Goal: Transaction & Acquisition: Purchase product/service

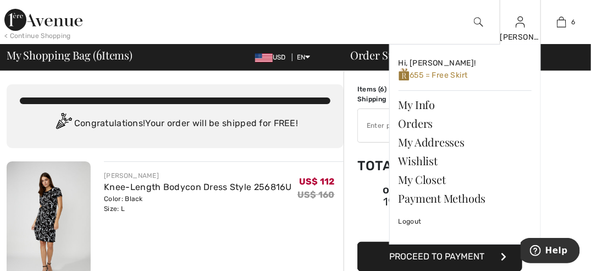
click at [520, 26] on img at bounding box center [520, 21] width 9 height 13
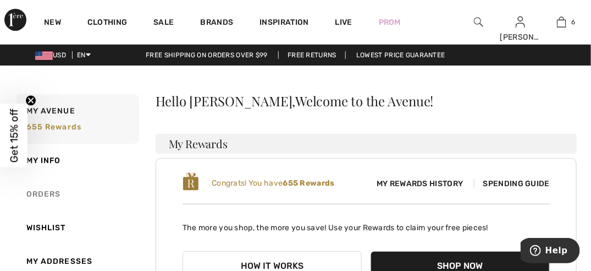
click at [38, 190] on link "Orders" at bounding box center [76, 194] width 125 height 34
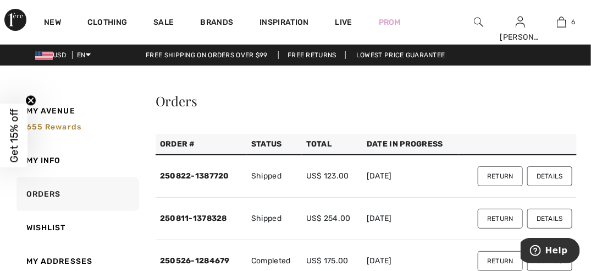
click at [493, 173] on button "Return" at bounding box center [500, 176] width 45 height 20
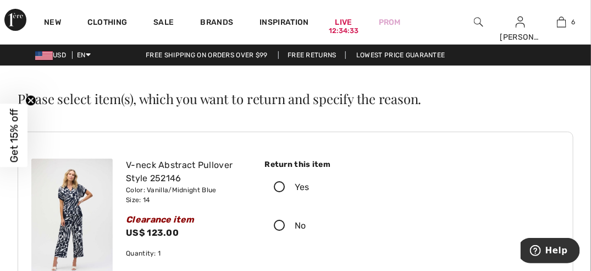
click at [279, 185] on icon at bounding box center [279, 188] width 29 height 12
click at [310, 185] on input "Yes" at bounding box center [313, 187] width 7 height 33
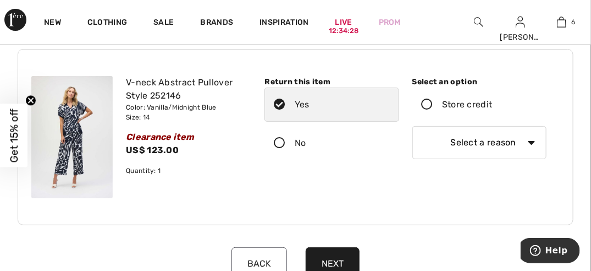
scroll to position [84, 0]
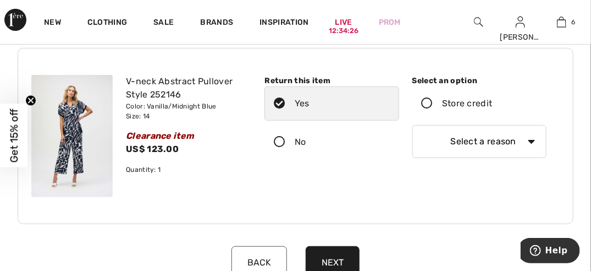
click at [531, 140] on select "Select a reason I received the wrong product or size My order arrived too late …" at bounding box center [480, 141] width 134 height 33
select select "4"
click at [413, 125] on select "Select a reason I received the wrong product or size My order arrived too late …" at bounding box center [480, 141] width 134 height 33
click at [325, 259] on button "Next" at bounding box center [333, 262] width 54 height 33
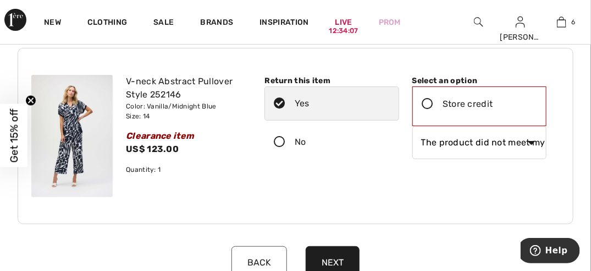
click at [428, 104] on icon at bounding box center [428, 104] width 29 height 12
click at [493, 104] on input "Store credit" at bounding box center [496, 103] width 7 height 33
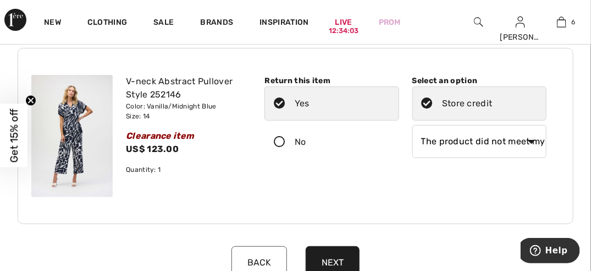
click at [329, 257] on button "Next" at bounding box center [333, 262] width 54 height 33
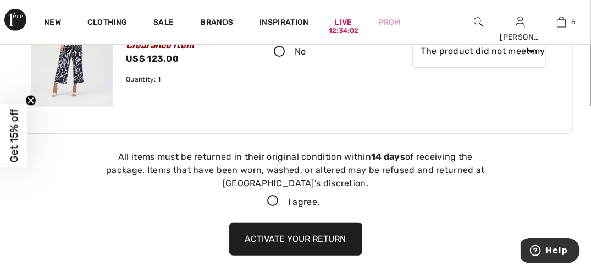
scroll to position [257, 0]
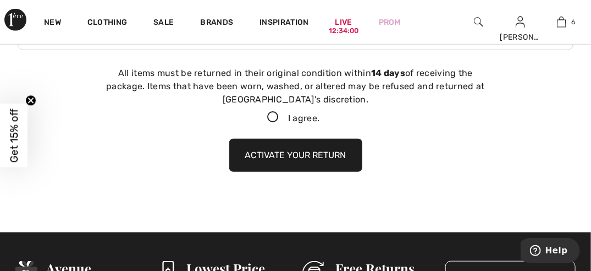
click at [272, 116] on icon at bounding box center [273, 118] width 29 height 12
click at [320, 116] on input "I agree." at bounding box center [323, 117] width 7 height 7
checkbox input "true"
click at [294, 156] on button "Activate your return" at bounding box center [295, 155] width 133 height 33
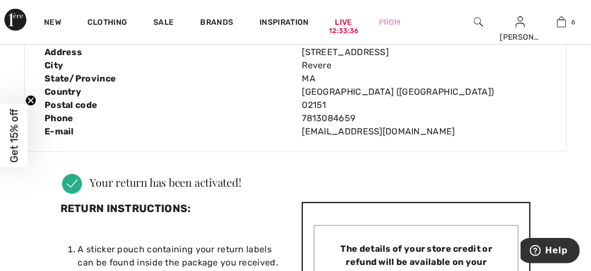
scroll to position [232, 0]
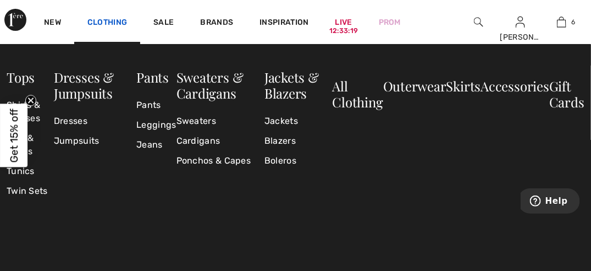
click at [99, 19] on link "Clothing" at bounding box center [107, 24] width 40 height 12
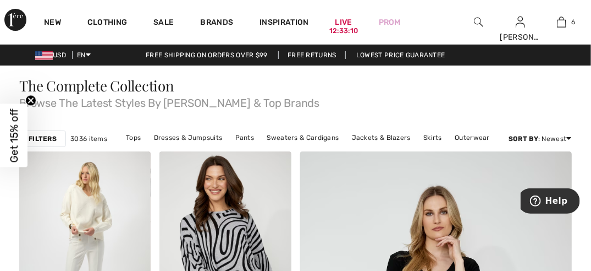
click at [28, 99] on circle "Close teaser" at bounding box center [31, 100] width 10 height 10
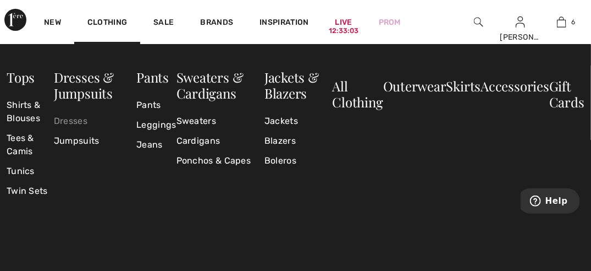
click at [85, 118] on link "Dresses" at bounding box center [95, 121] width 83 height 20
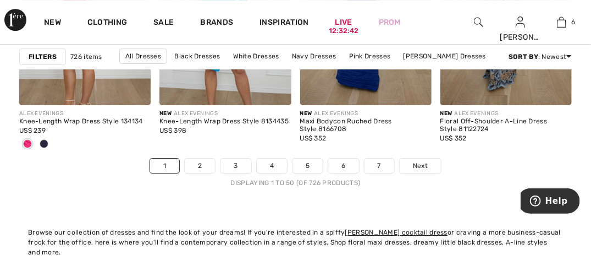
scroll to position [3914, 0]
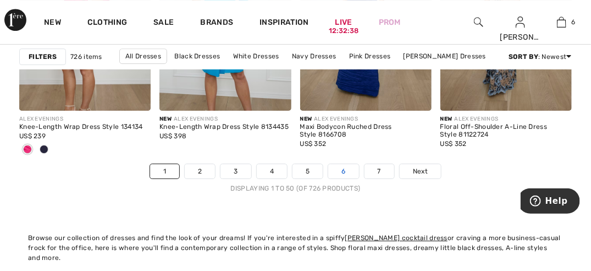
click at [344, 171] on link "6" at bounding box center [343, 171] width 30 height 14
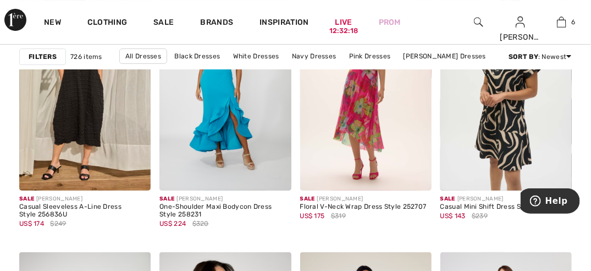
scroll to position [2704, 0]
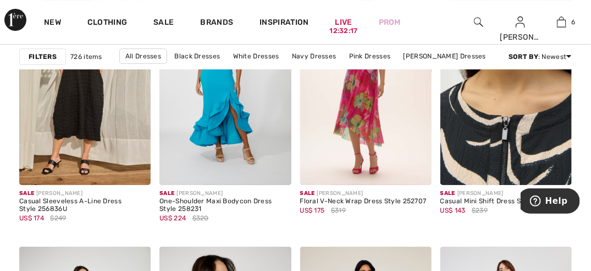
click at [512, 120] on img at bounding box center [506, 85] width 131 height 197
click at [514, 131] on img at bounding box center [506, 85] width 131 height 197
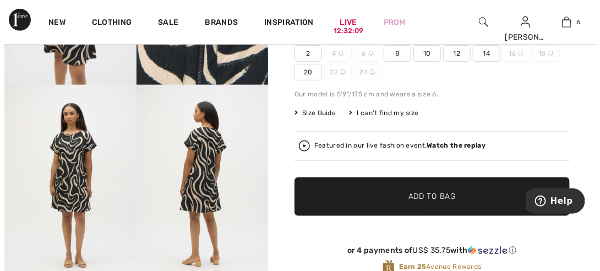
scroll to position [191, 0]
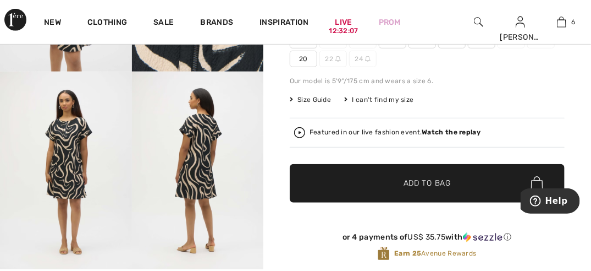
click at [62, 170] on img at bounding box center [66, 170] width 132 height 197
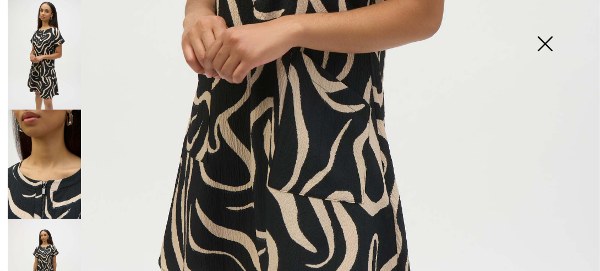
scroll to position [427, 0]
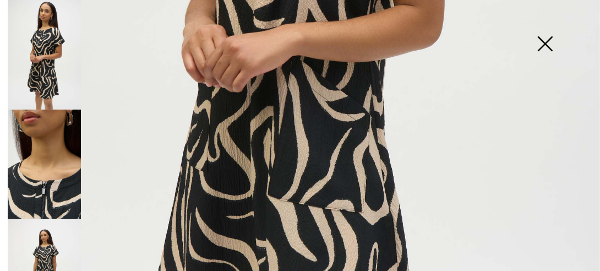
click at [53, 249] on img at bounding box center [44, 273] width 73 height 109
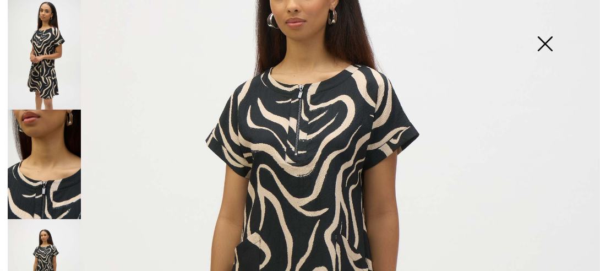
scroll to position [131, 0]
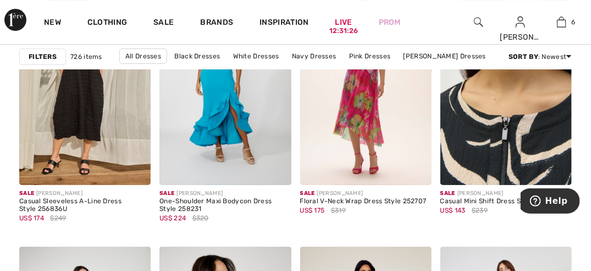
click at [493, 120] on img at bounding box center [506, 85] width 131 height 197
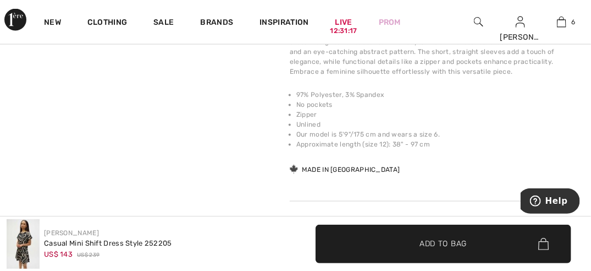
scroll to position [425, 0]
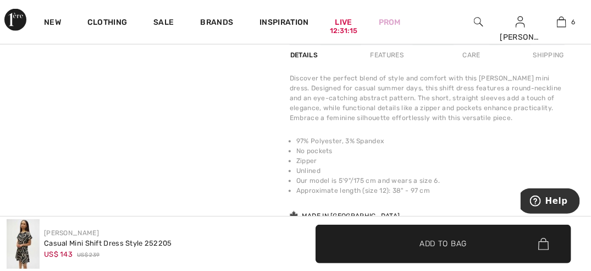
click at [76, 102] on video "Your browser does not support the video tag." at bounding box center [66, 69] width 132 height 66
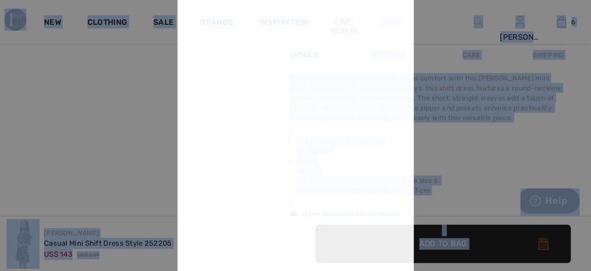
click at [76, 144] on div at bounding box center [295, 135] width 591 height 271
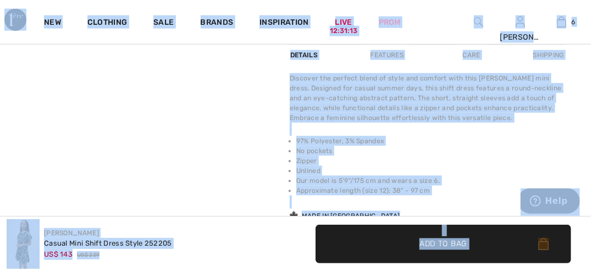
click at [73, 102] on video "Your browser does not support the video tag." at bounding box center [66, 69] width 132 height 66
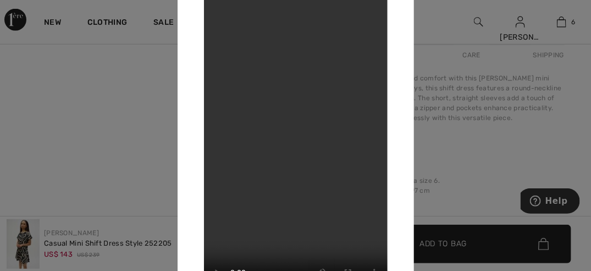
click at [479, 150] on div at bounding box center [295, 135] width 591 height 271
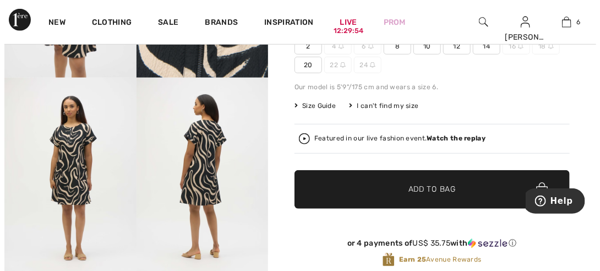
scroll to position [194, 0]
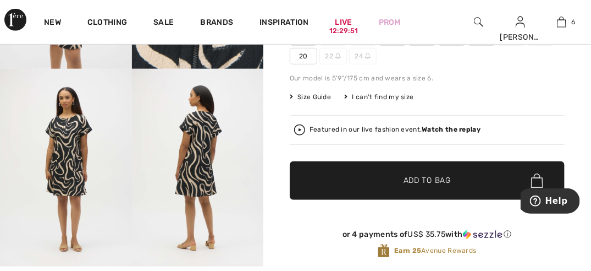
click at [67, 163] on img at bounding box center [66, 167] width 132 height 197
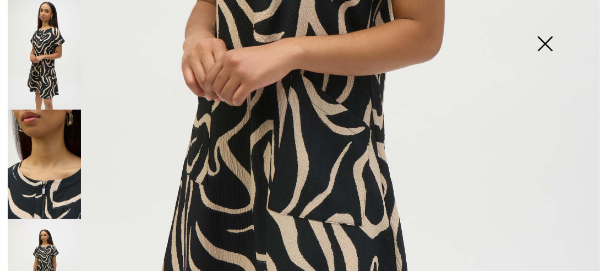
scroll to position [450, 0]
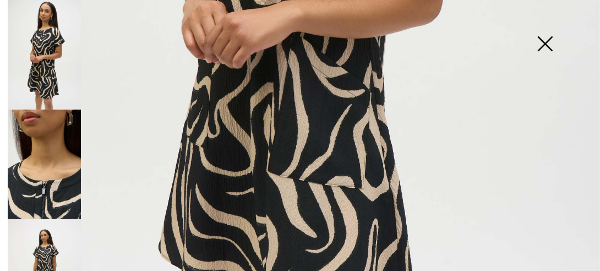
click at [43, 250] on img at bounding box center [44, 273] width 73 height 109
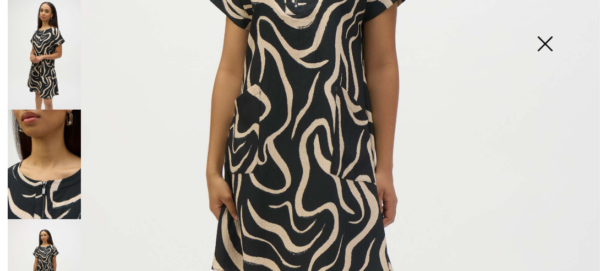
scroll to position [268, 0]
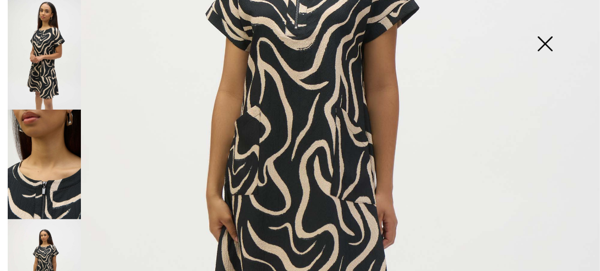
click at [42, 248] on img at bounding box center [44, 273] width 73 height 109
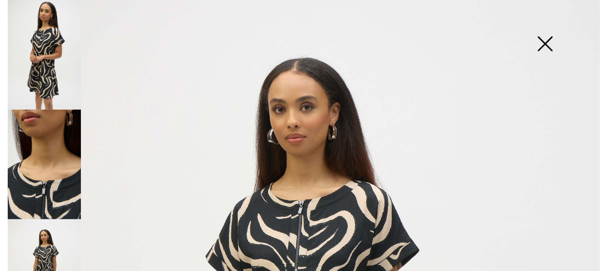
scroll to position [20, 0]
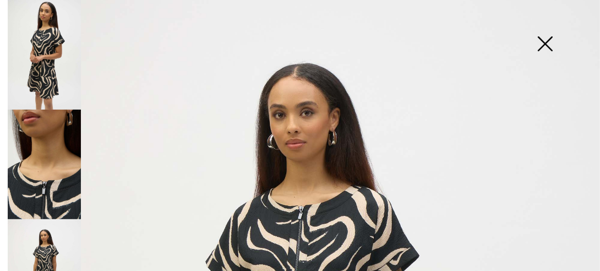
click at [41, 65] on img at bounding box center [44, 54] width 73 height 109
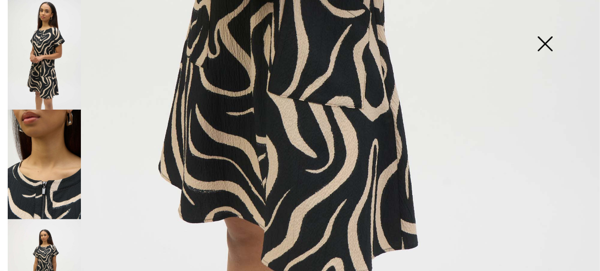
scroll to position [532, 0]
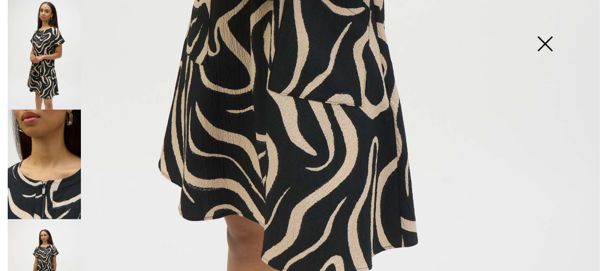
click at [44, 248] on img at bounding box center [44, 273] width 73 height 109
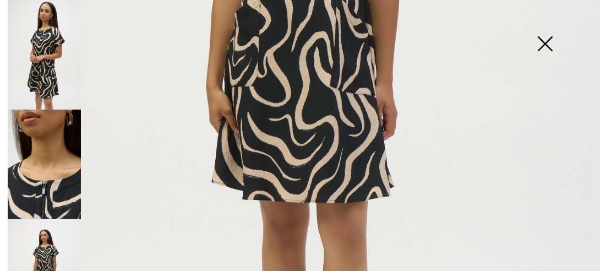
scroll to position [374, 0]
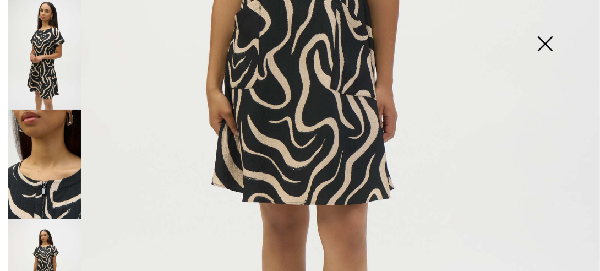
click at [547, 42] on img at bounding box center [544, 45] width 55 height 57
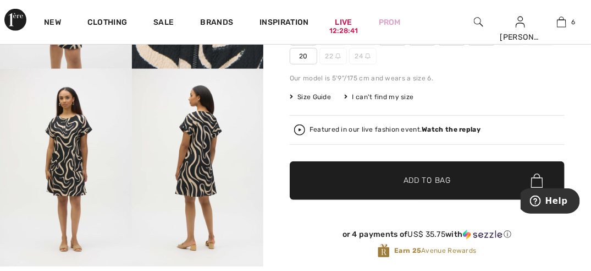
click at [201, 147] on img at bounding box center [198, 167] width 132 height 197
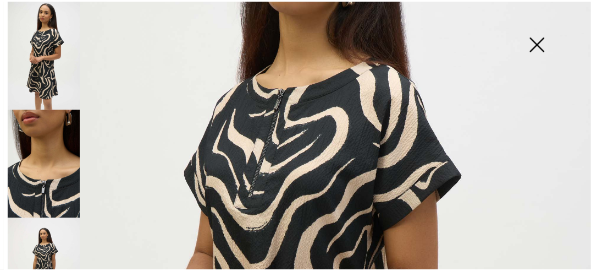
scroll to position [135, 0]
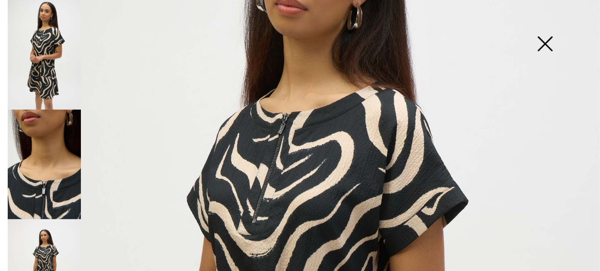
click at [543, 34] on img at bounding box center [544, 45] width 55 height 57
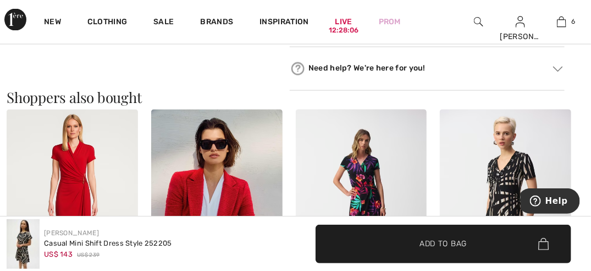
scroll to position [670, 0]
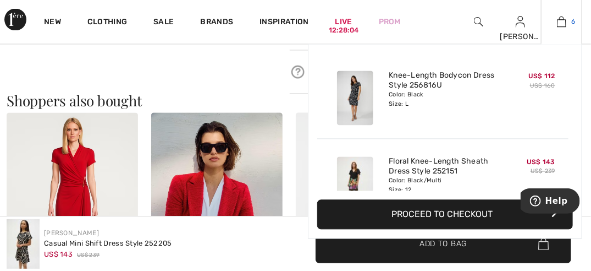
click at [561, 21] on img at bounding box center [561, 21] width 9 height 13
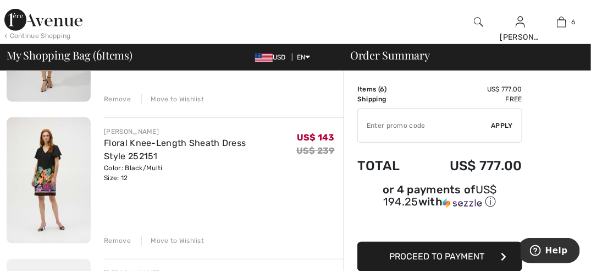
scroll to position [188, 0]
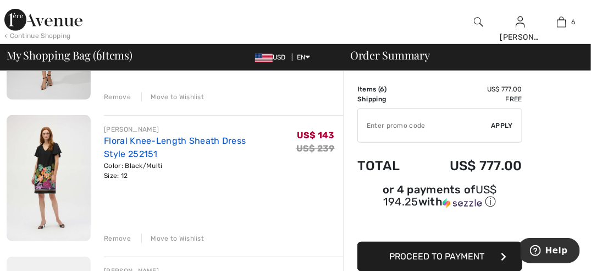
click at [142, 144] on link "Floral Knee-Length Sheath Dress Style 252151" at bounding box center [175, 147] width 142 height 24
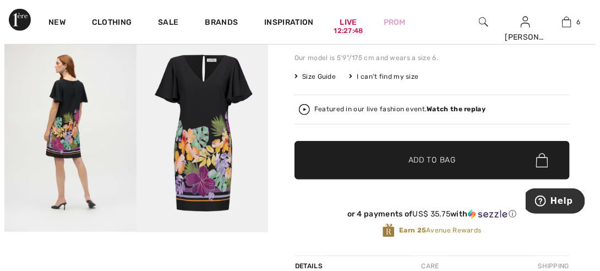
scroll to position [121, 0]
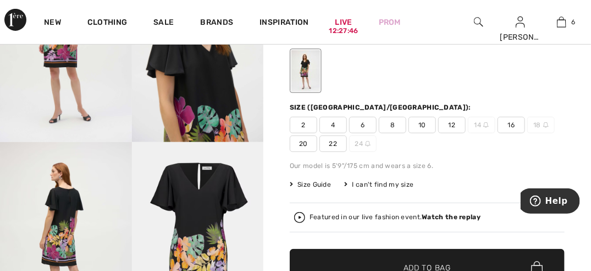
click at [61, 223] on img at bounding box center [66, 240] width 132 height 197
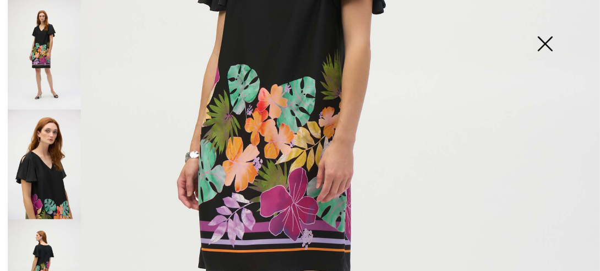
scroll to position [283, 0]
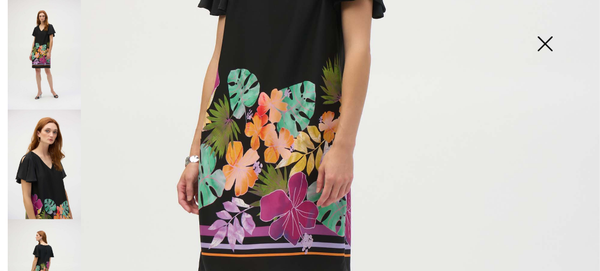
click at [46, 243] on img at bounding box center [44, 273] width 73 height 109
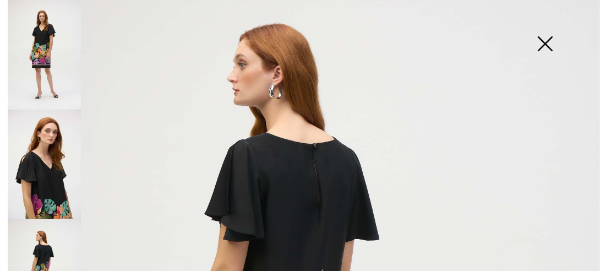
scroll to position [0, 0]
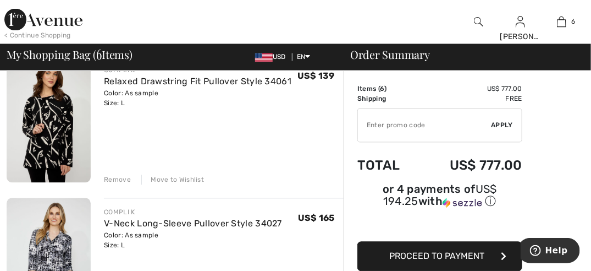
scroll to position [655, 0]
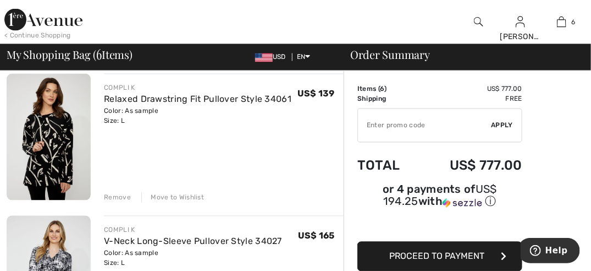
click at [45, 149] on img at bounding box center [49, 137] width 84 height 127
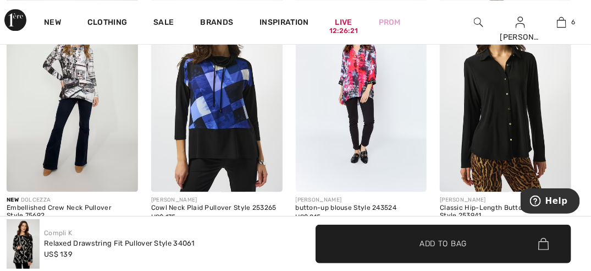
scroll to position [722, 0]
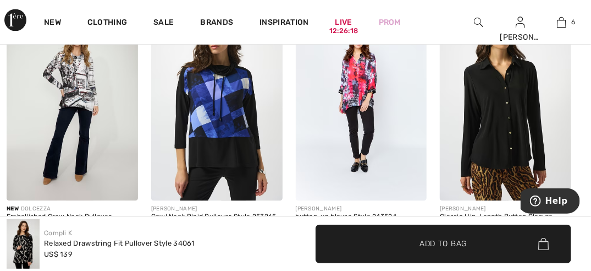
click at [205, 134] on img at bounding box center [216, 101] width 131 height 197
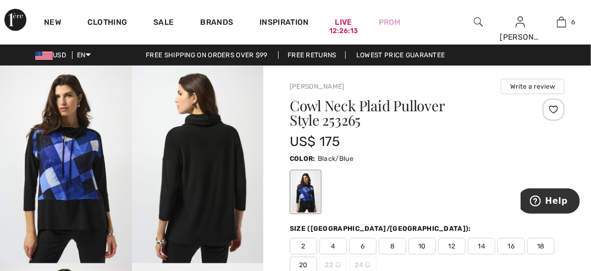
click at [223, 195] on img at bounding box center [198, 163] width 132 height 197
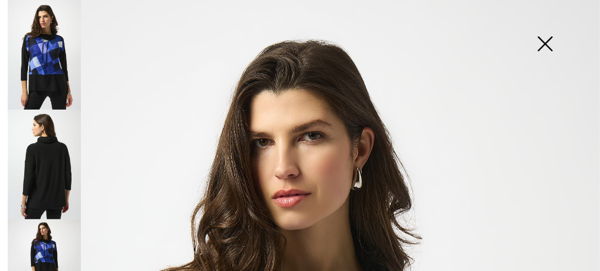
click at [45, 169] on img at bounding box center [44, 163] width 73 height 109
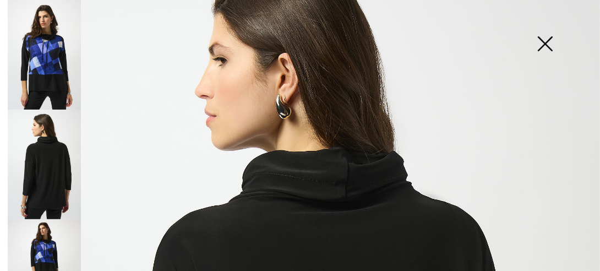
scroll to position [67, 0]
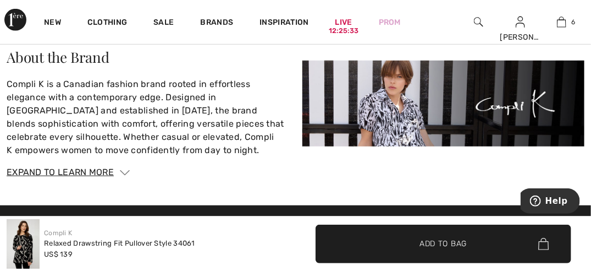
scroll to position [1601, 0]
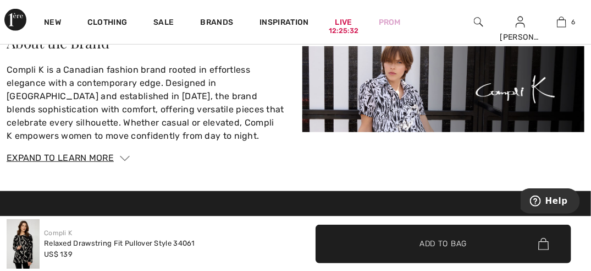
click at [405, 110] on img at bounding box center [444, 88] width 283 height 85
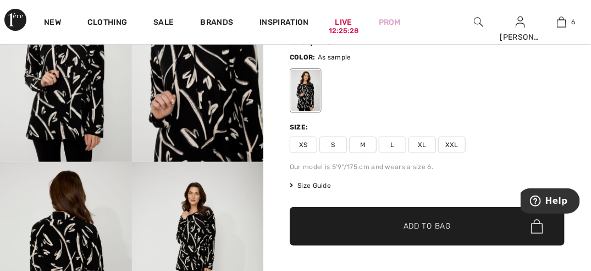
scroll to position [0, 0]
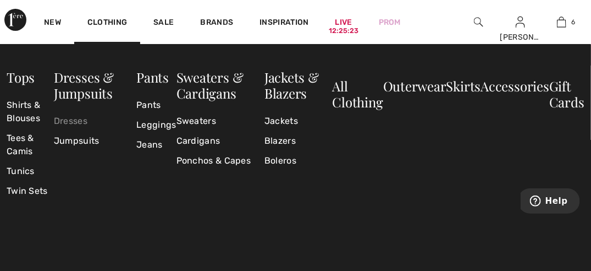
click at [73, 119] on link "Dresses" at bounding box center [95, 121] width 83 height 20
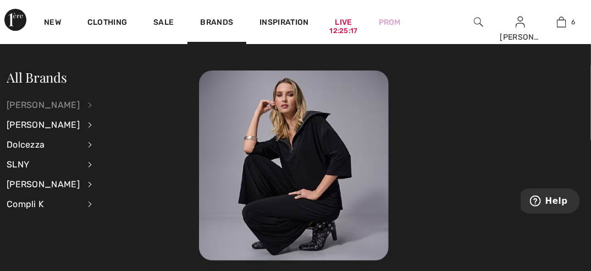
click at [69, 102] on div "[PERSON_NAME]" at bounding box center [43, 105] width 73 height 20
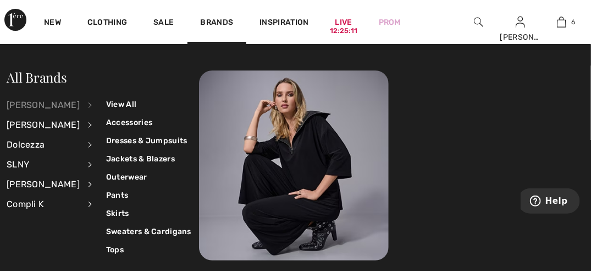
click at [43, 106] on div "[PERSON_NAME]" at bounding box center [43, 105] width 73 height 20
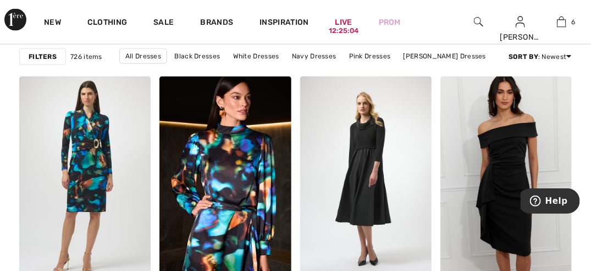
scroll to position [925, 0]
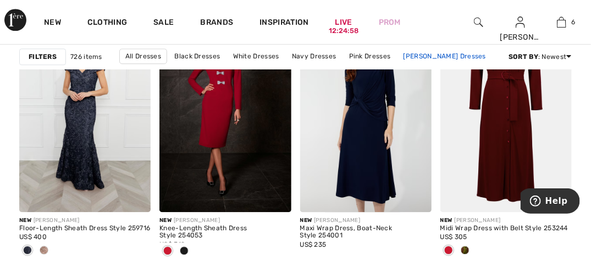
click at [459, 56] on link "[PERSON_NAME] Dresses" at bounding box center [445, 56] width 94 height 14
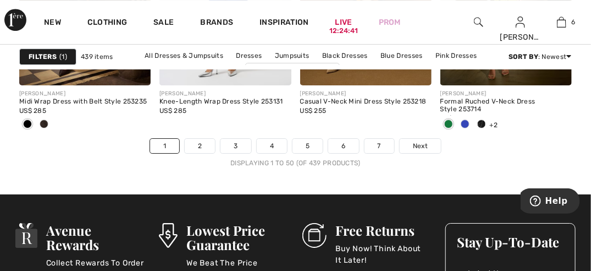
scroll to position [3910, 0]
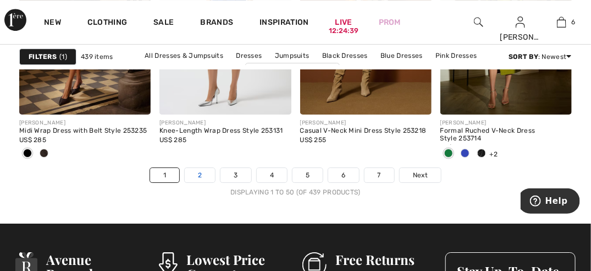
click at [202, 172] on link "2" at bounding box center [200, 175] width 30 height 14
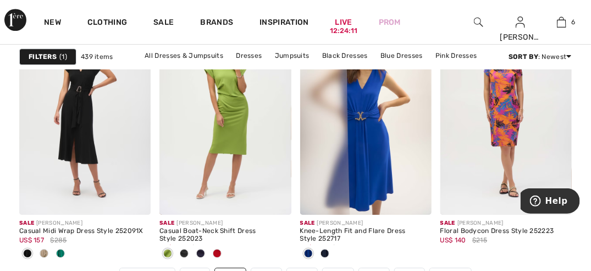
scroll to position [3840, 0]
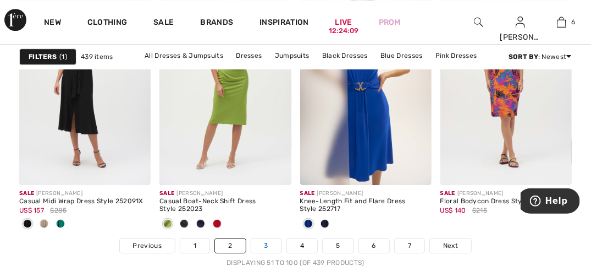
click at [267, 243] on link "3" at bounding box center [266, 245] width 30 height 14
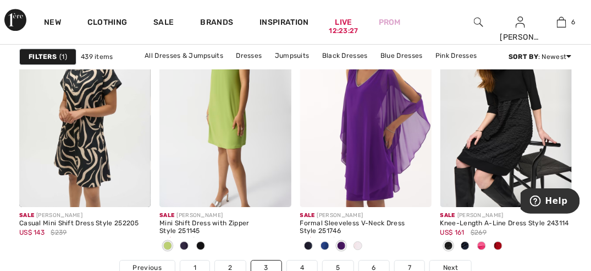
scroll to position [3765, 0]
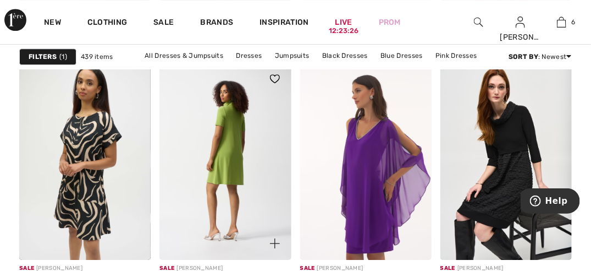
click at [235, 162] on img at bounding box center [225, 160] width 131 height 197
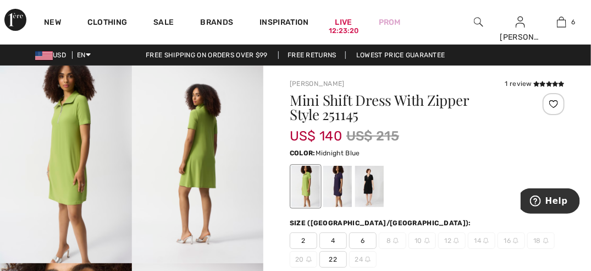
click at [337, 187] on div at bounding box center [337, 186] width 29 height 41
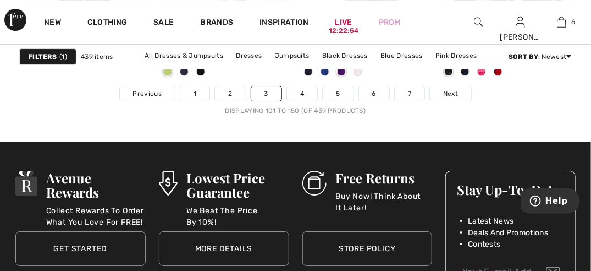
scroll to position [3980, 0]
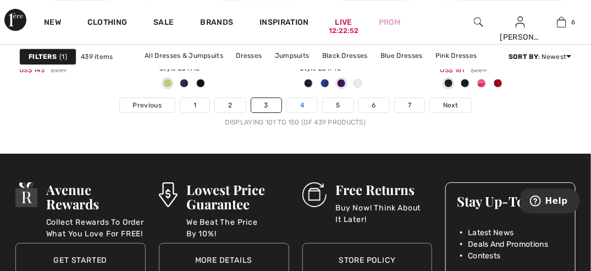
click at [300, 105] on link "4" at bounding box center [302, 105] width 30 height 14
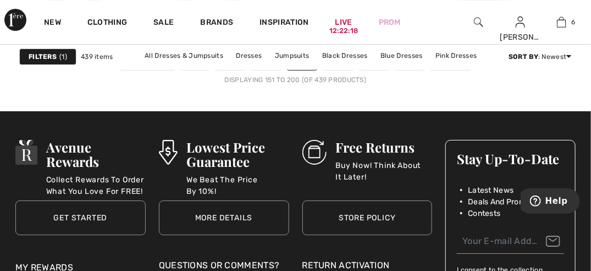
scroll to position [3916, 0]
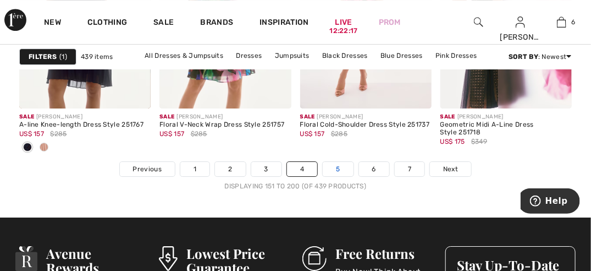
click at [339, 167] on link "5" at bounding box center [338, 169] width 30 height 14
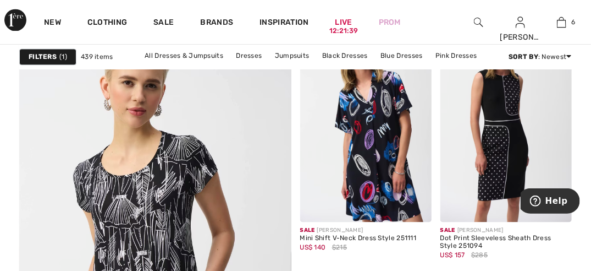
scroll to position [2120, 0]
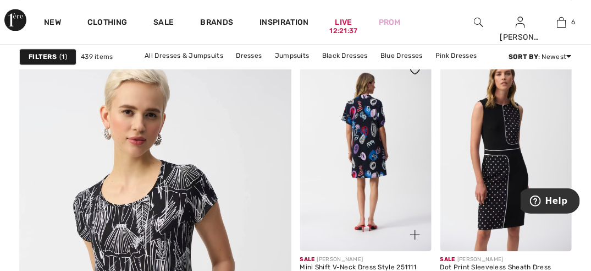
click at [375, 164] on img at bounding box center [365, 151] width 131 height 197
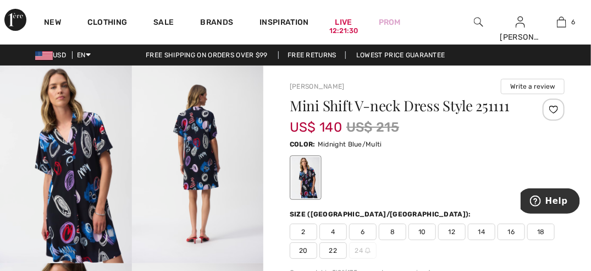
click at [188, 147] on img at bounding box center [198, 163] width 132 height 197
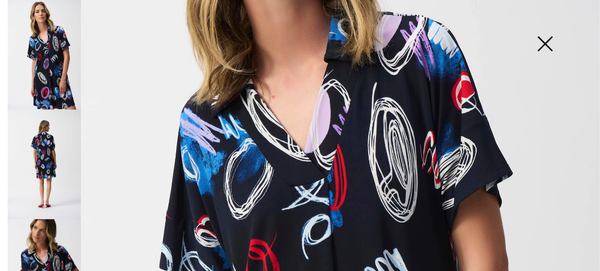
scroll to position [188, 0]
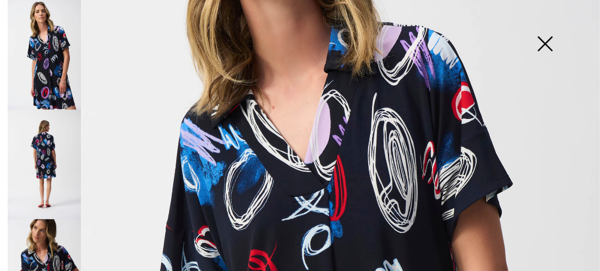
click at [51, 147] on img at bounding box center [44, 163] width 73 height 109
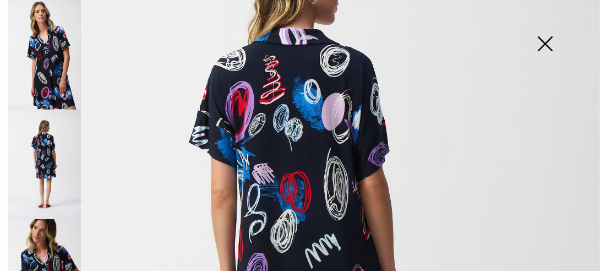
scroll to position [157, 0]
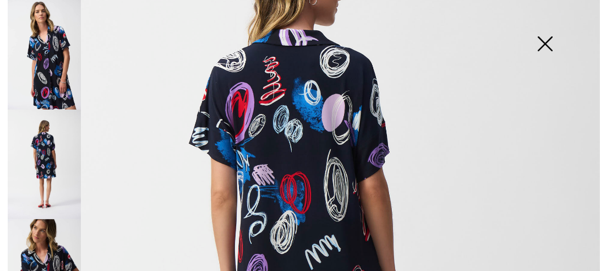
click at [64, 255] on img at bounding box center [44, 273] width 73 height 109
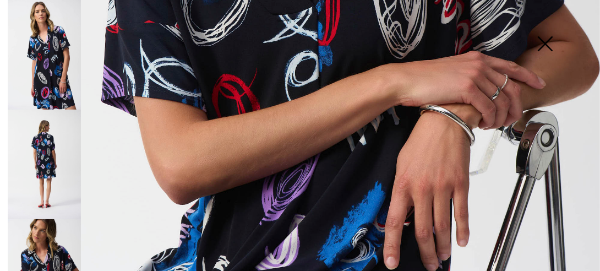
scroll to position [386, 0]
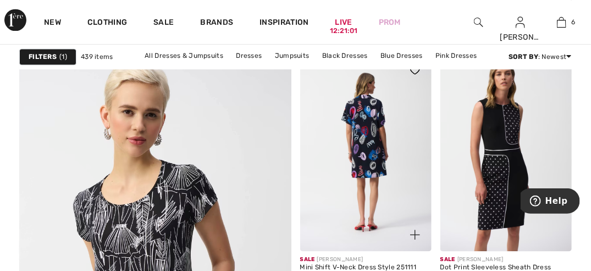
click at [387, 171] on img at bounding box center [365, 151] width 131 height 197
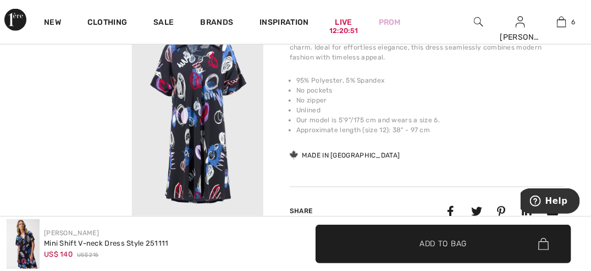
scroll to position [446, 0]
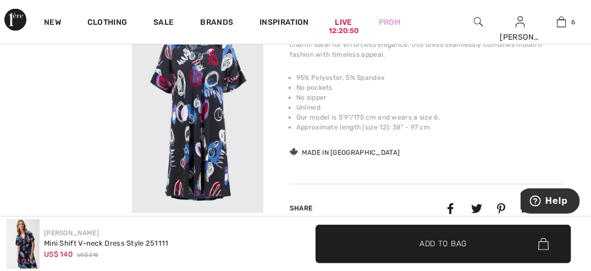
click at [80, 81] on video "Your browser does not support the video tag." at bounding box center [66, 48] width 132 height 66
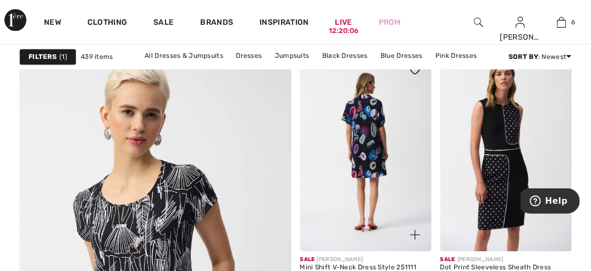
click at [361, 157] on img at bounding box center [365, 151] width 131 height 197
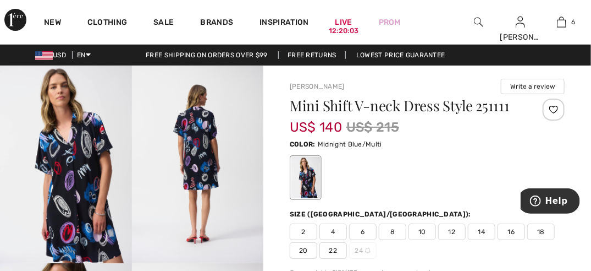
click at [484, 230] on span "14" at bounding box center [482, 231] width 28 height 17
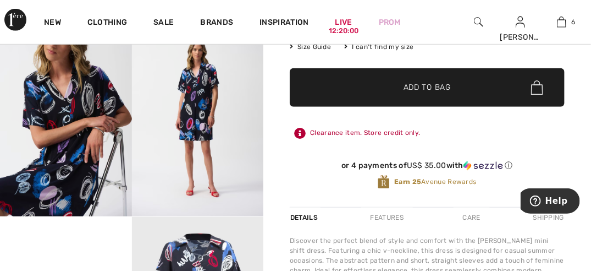
click at [433, 86] on span "Add to Bag" at bounding box center [427, 88] width 47 height 12
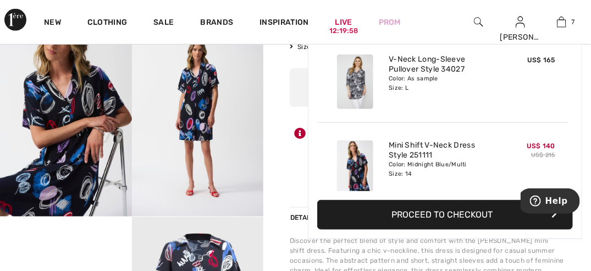
scroll to position [461, 0]
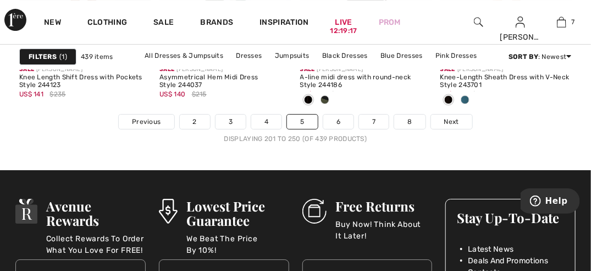
scroll to position [3975, 0]
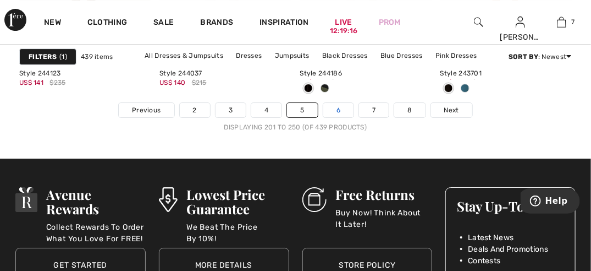
click at [338, 106] on link "6" at bounding box center [338, 110] width 30 height 14
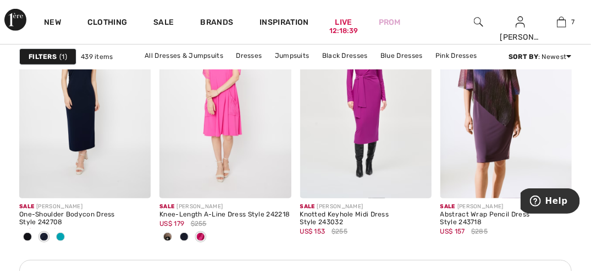
scroll to position [2927, 0]
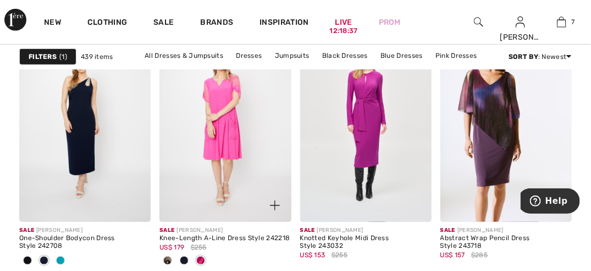
click at [165, 257] on span at bounding box center [167, 260] width 9 height 9
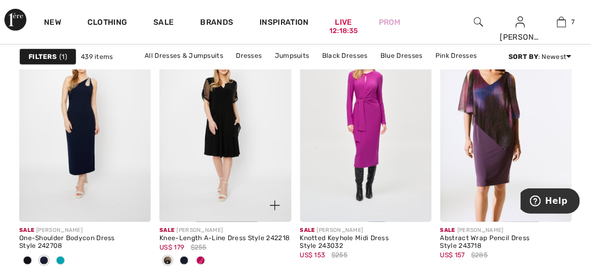
click at [184, 260] on span at bounding box center [184, 260] width 9 height 9
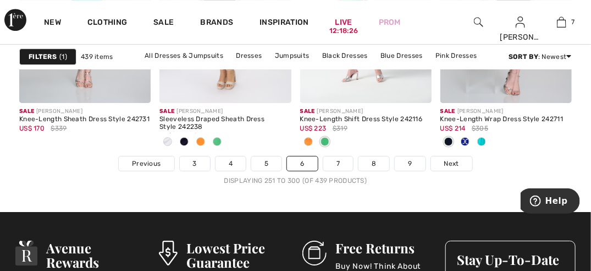
scroll to position [3916, 0]
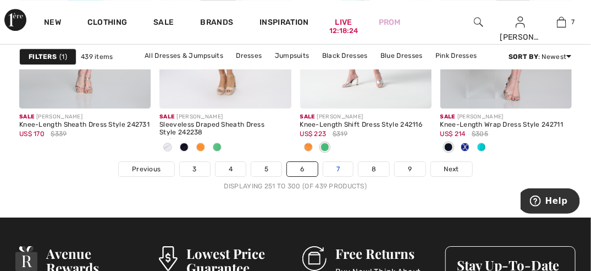
click at [339, 166] on link "7" at bounding box center [338, 169] width 30 height 14
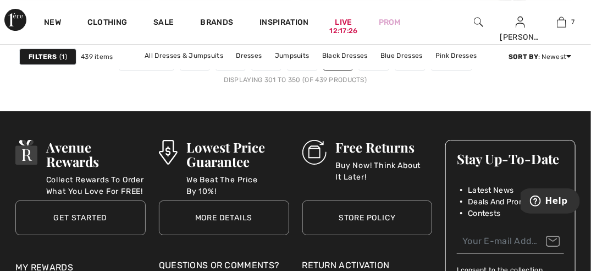
scroll to position [3969, 0]
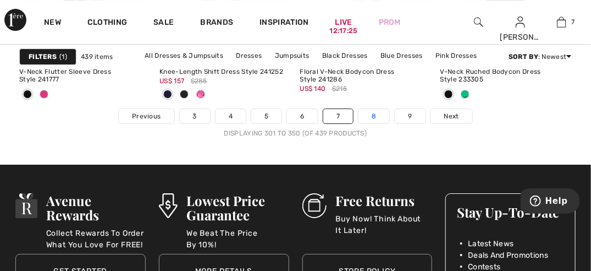
click at [372, 114] on link "8" at bounding box center [374, 116] width 31 height 14
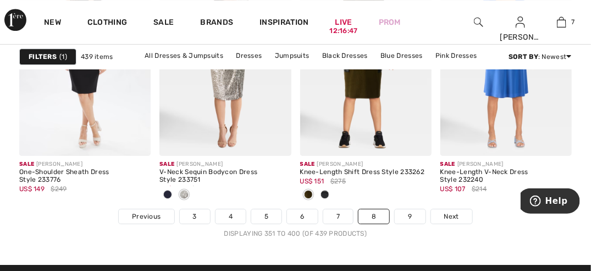
scroll to position [3940, 0]
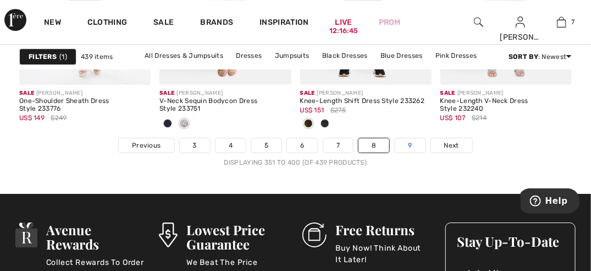
click at [414, 142] on link "9" at bounding box center [410, 145] width 30 height 14
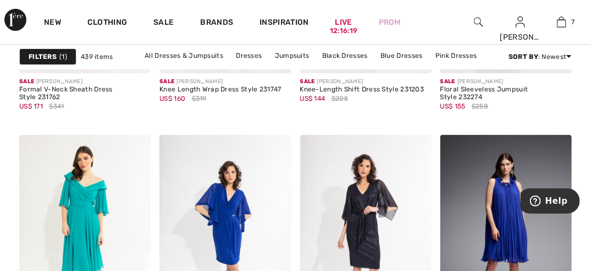
scroll to position [862, 0]
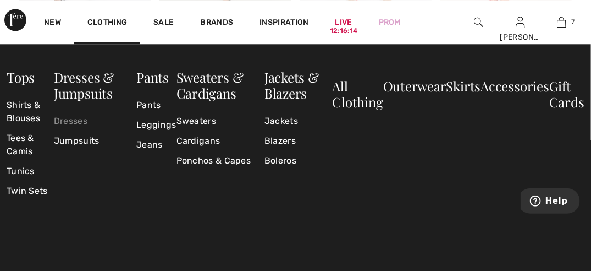
click at [70, 118] on link "Dresses" at bounding box center [95, 121] width 83 height 20
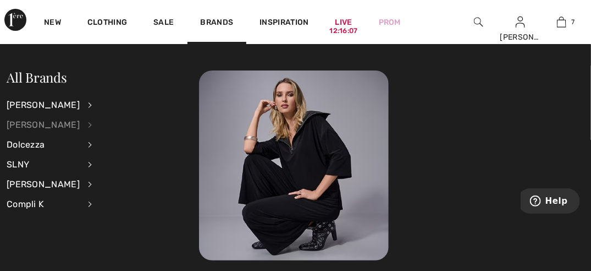
click at [42, 128] on div "[PERSON_NAME]" at bounding box center [43, 125] width 73 height 20
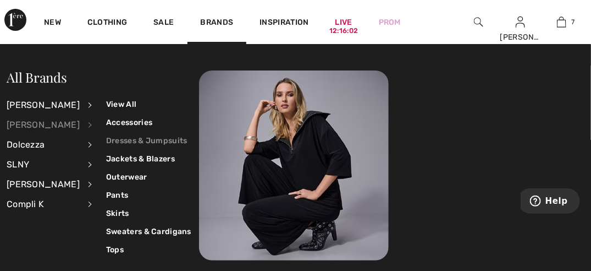
click at [108, 140] on link "Dresses & Jumpsuits" at bounding box center [148, 140] width 85 height 18
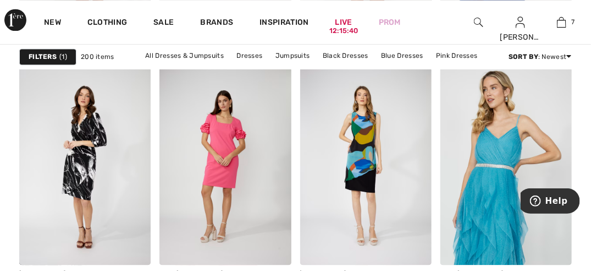
scroll to position [3537, 0]
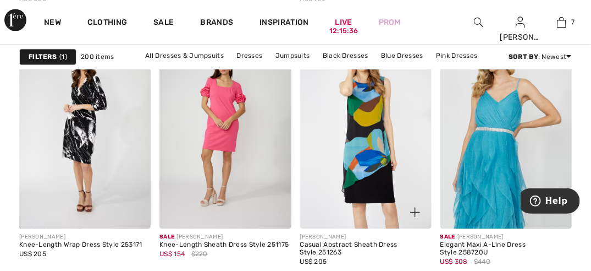
click at [370, 146] on img at bounding box center [365, 129] width 131 height 197
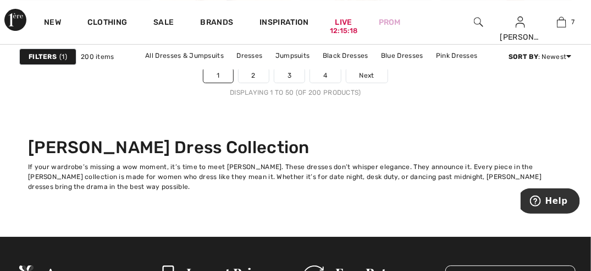
scroll to position [3938, 0]
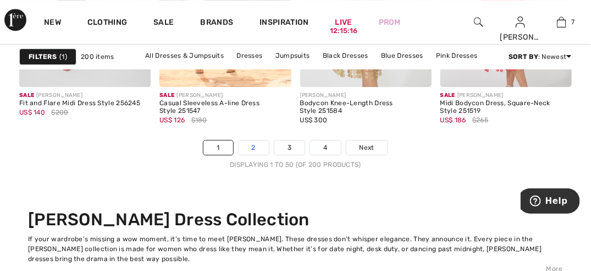
click at [256, 144] on link "2" at bounding box center [254, 147] width 30 height 14
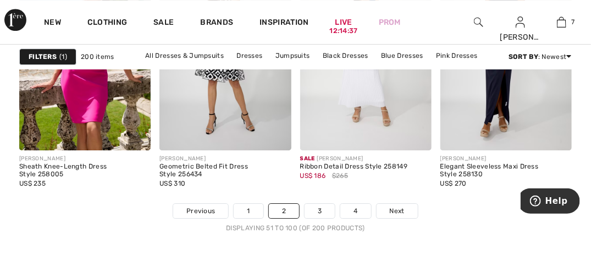
scroll to position [3928, 0]
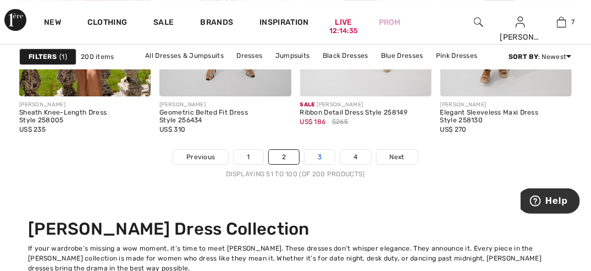
click at [323, 155] on link "3" at bounding box center [320, 157] width 30 height 14
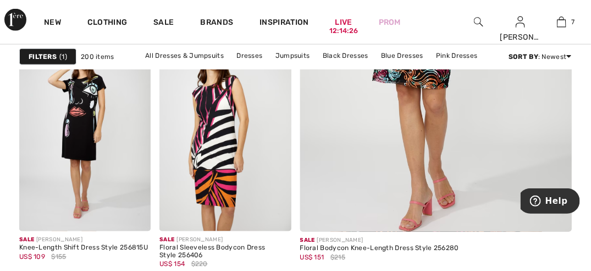
scroll to position [358, 0]
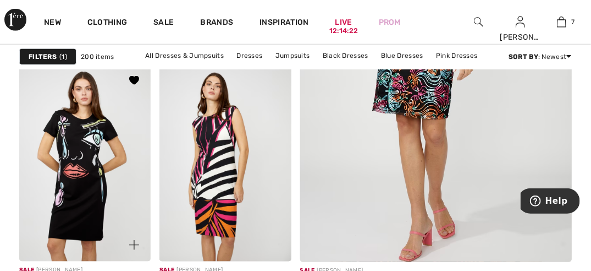
click at [72, 168] on img at bounding box center [84, 162] width 131 height 197
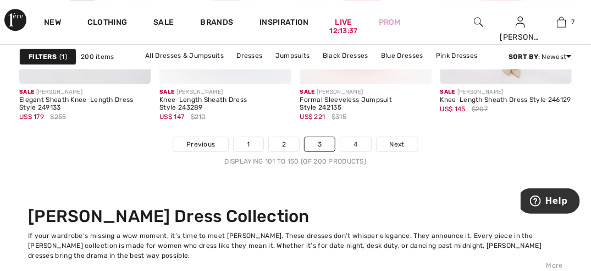
scroll to position [3874, 0]
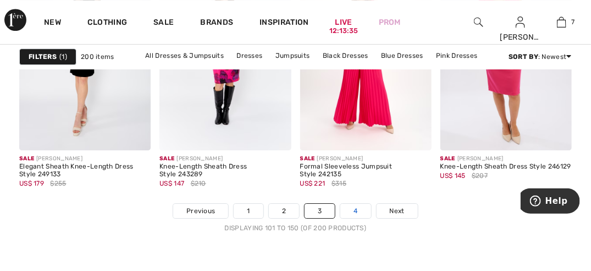
click at [356, 208] on link "4" at bounding box center [355, 211] width 30 height 14
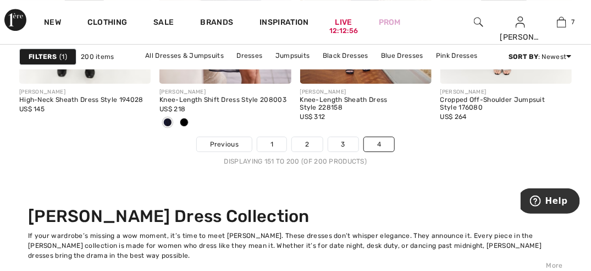
scroll to position [3856, 0]
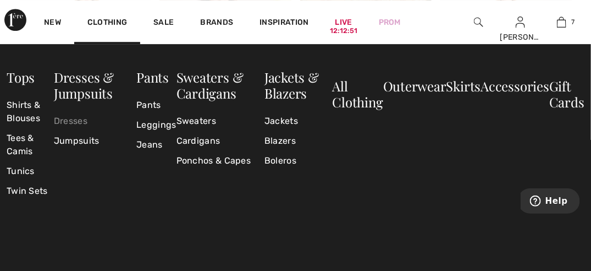
click at [70, 119] on link "Dresses" at bounding box center [95, 121] width 83 height 20
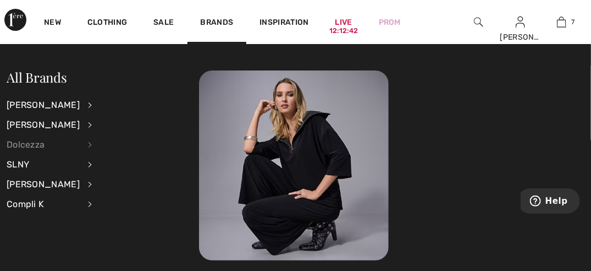
click at [39, 145] on div "Dolcezza" at bounding box center [43, 145] width 73 height 20
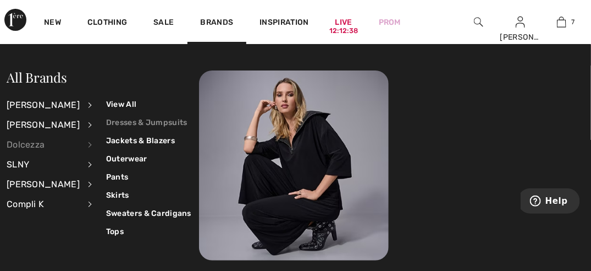
click at [128, 123] on link "Dresses & Jumpsuits" at bounding box center [148, 122] width 85 height 18
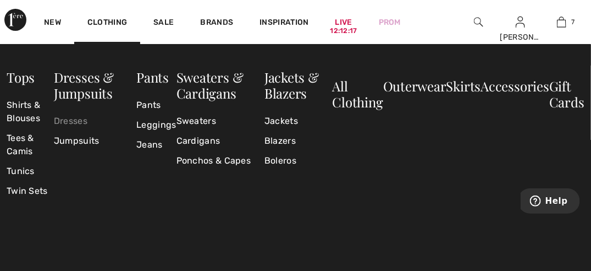
click at [72, 118] on link "Dresses" at bounding box center [95, 121] width 83 height 20
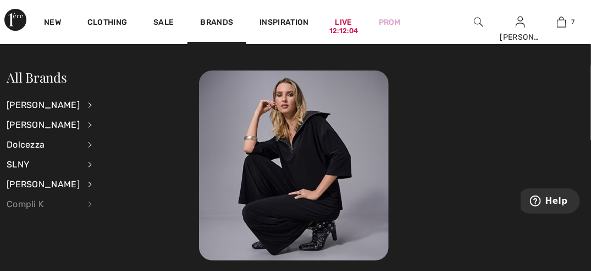
click at [30, 202] on div "Compli K" at bounding box center [43, 204] width 73 height 20
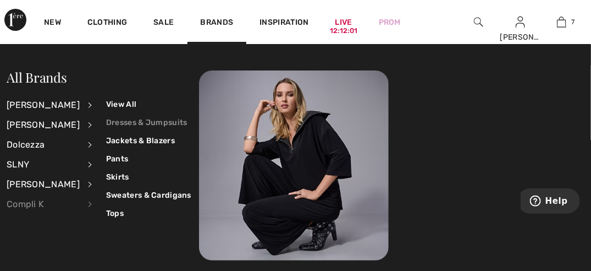
click at [146, 117] on link "Dresses & Jumpsuits" at bounding box center [148, 122] width 85 height 18
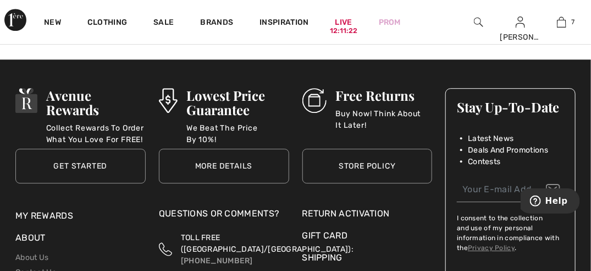
scroll to position [3774, 0]
